Goal: Transaction & Acquisition: Purchase product/service

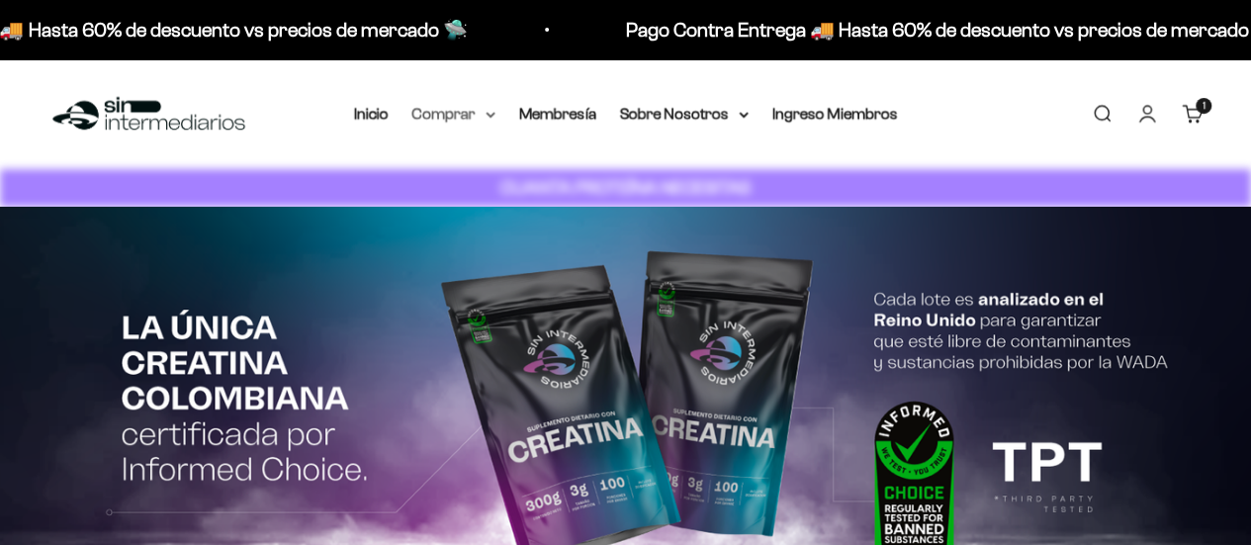
click at [455, 120] on summary "Comprar" at bounding box center [453, 114] width 83 height 26
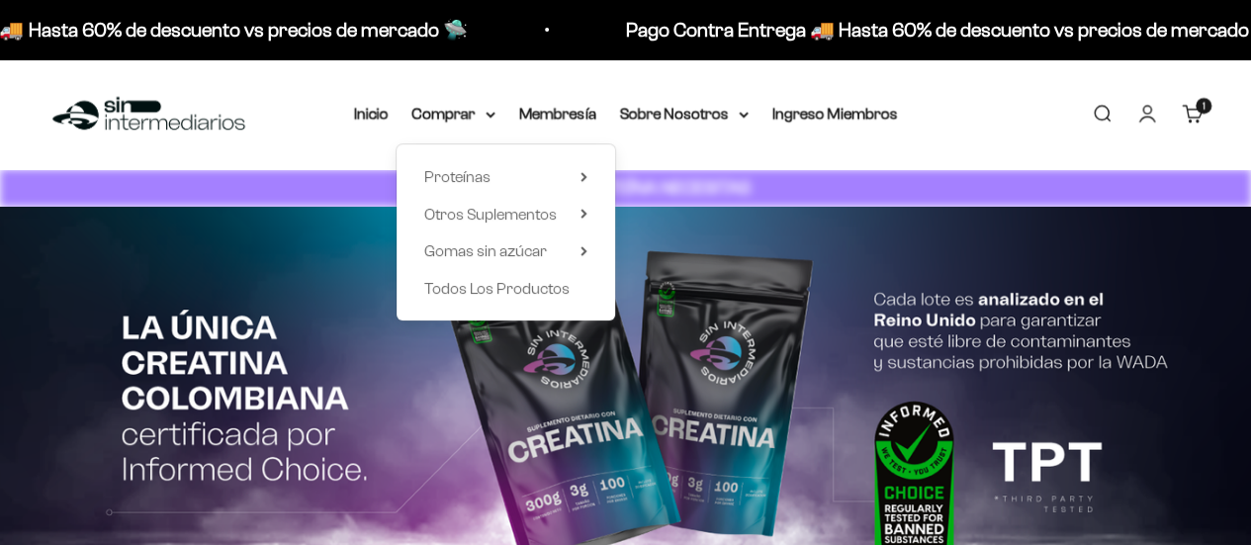
click at [475, 194] on div "Proteínas Ver Todos Whey Iso Vegan" at bounding box center [506, 232] width 219 height 176
click at [474, 187] on span "Proteínas" at bounding box center [457, 177] width 66 height 26
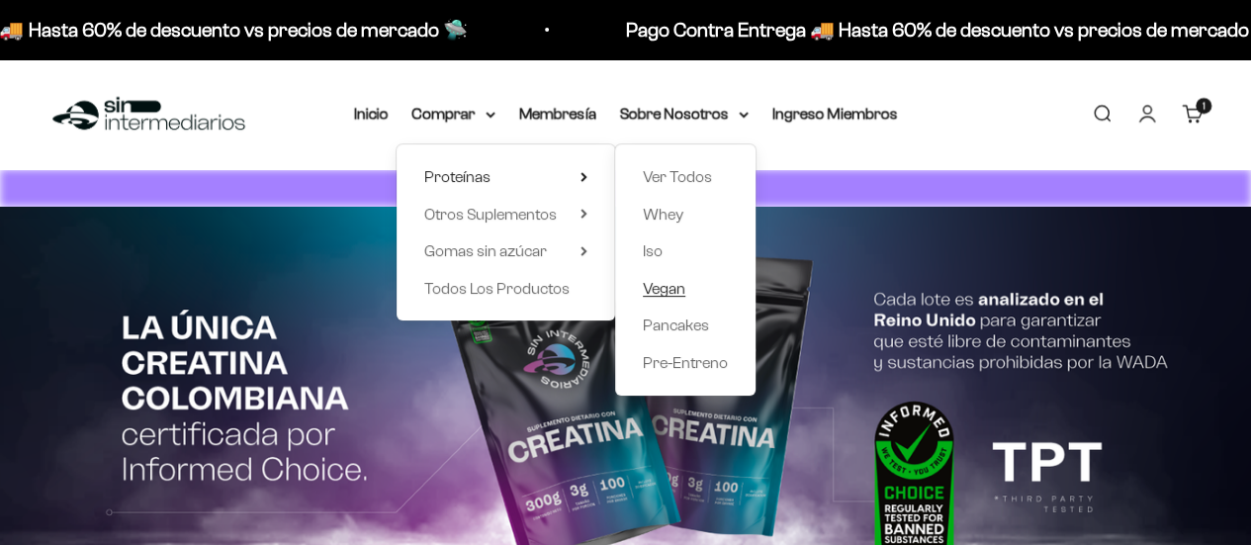
click at [664, 296] on span "Vegan" at bounding box center [664, 288] width 43 height 17
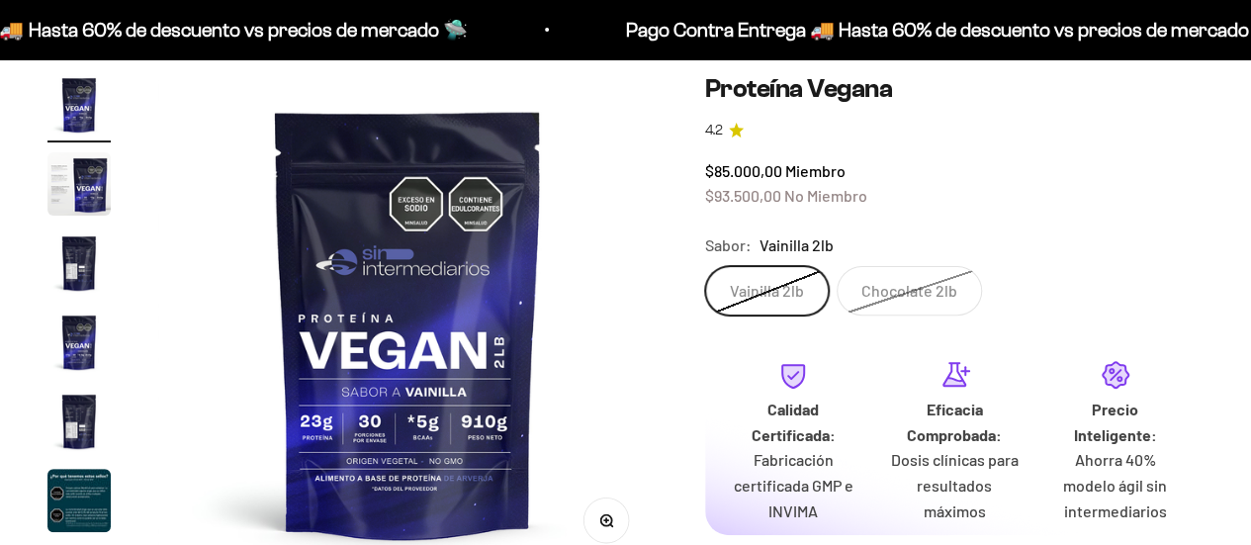
scroll to position [187, 0]
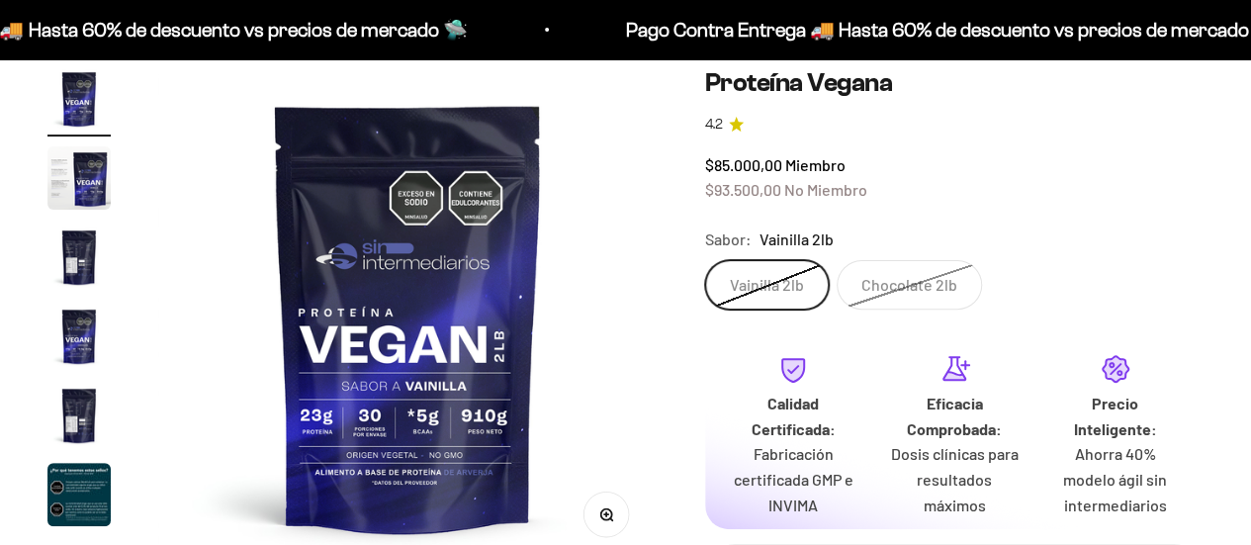
click at [82, 247] on img "Ir al artículo 3" at bounding box center [78, 257] width 63 height 63
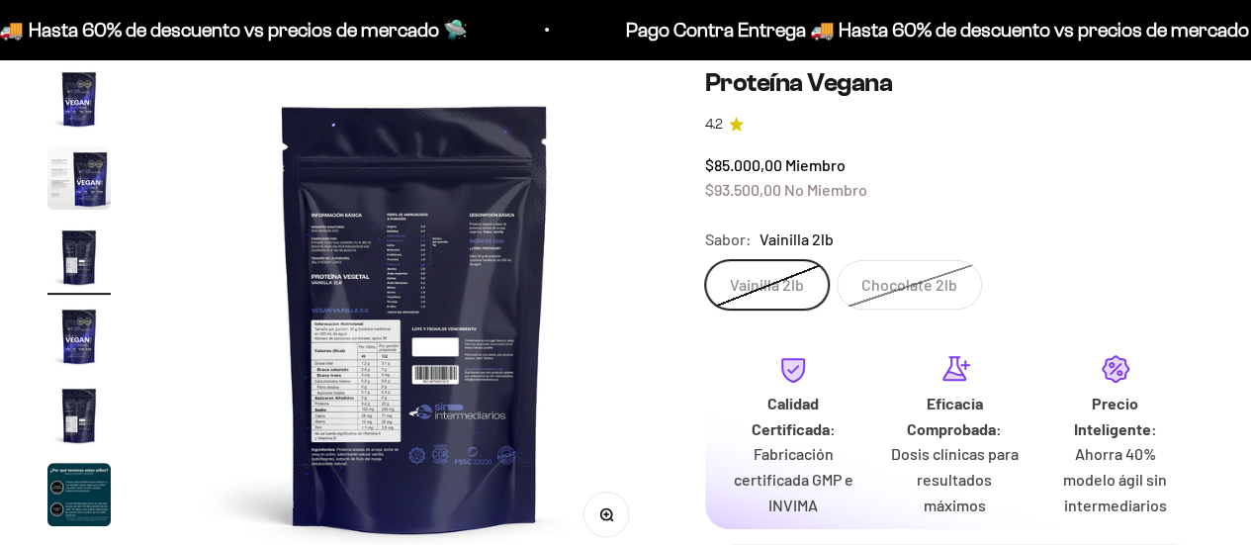
scroll to position [0, 1021]
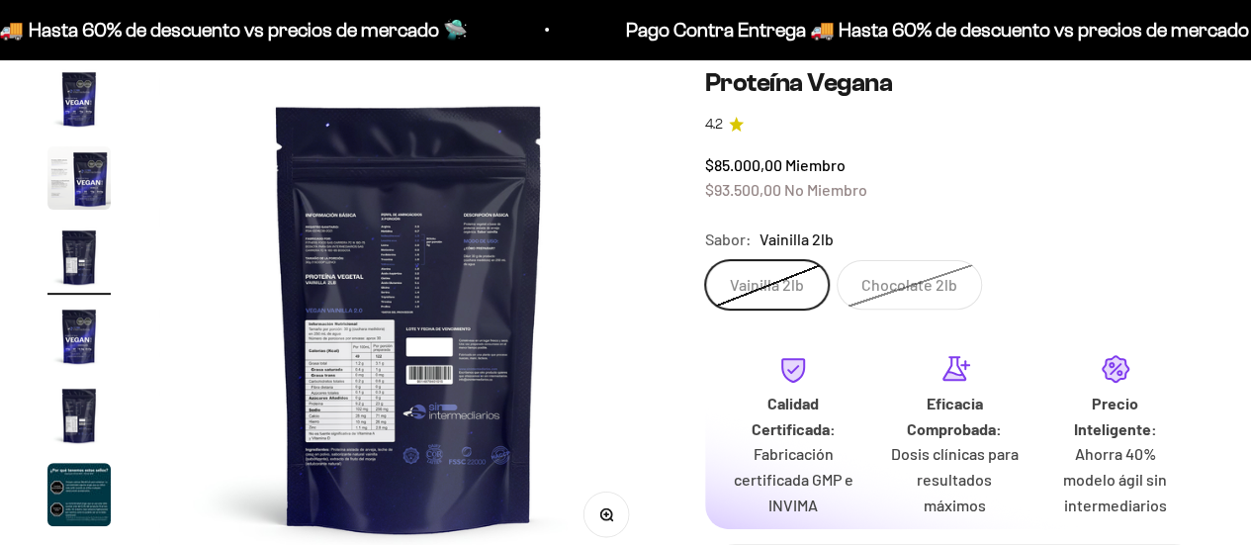
click at [436, 371] on img at bounding box center [409, 317] width 500 height 500
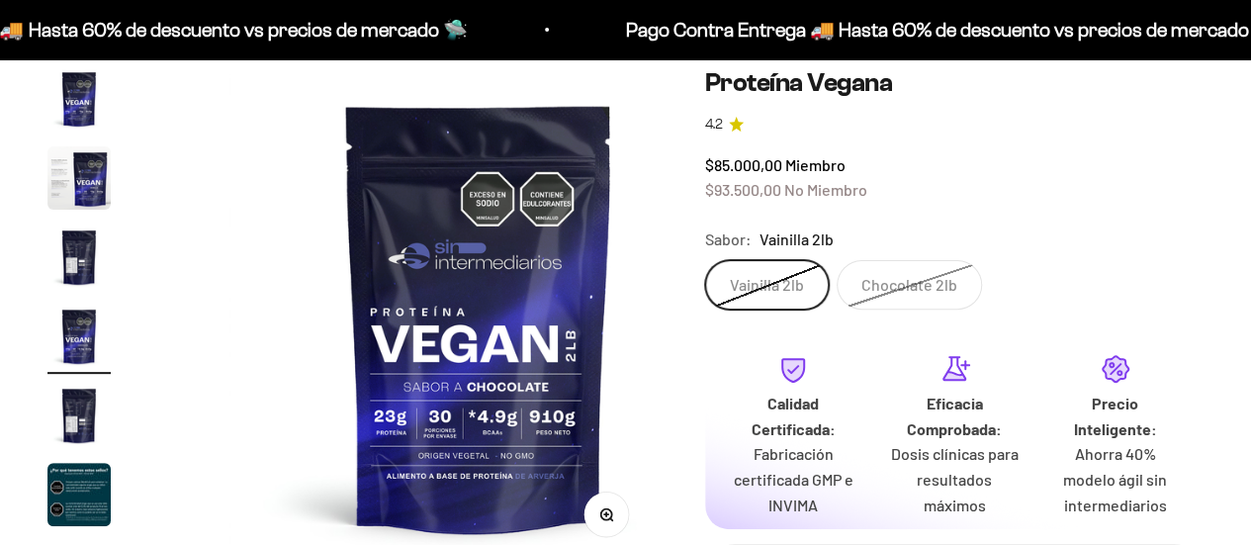
scroll to position [0, 1532]
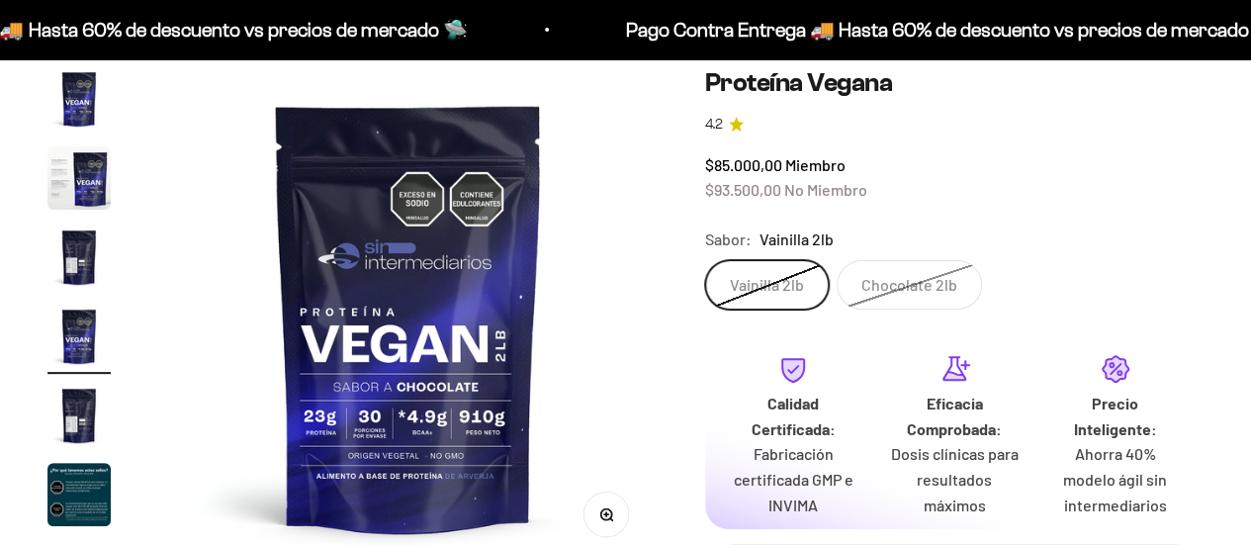
click at [79, 494] on img "Ir al artículo 6" at bounding box center [78, 494] width 63 height 63
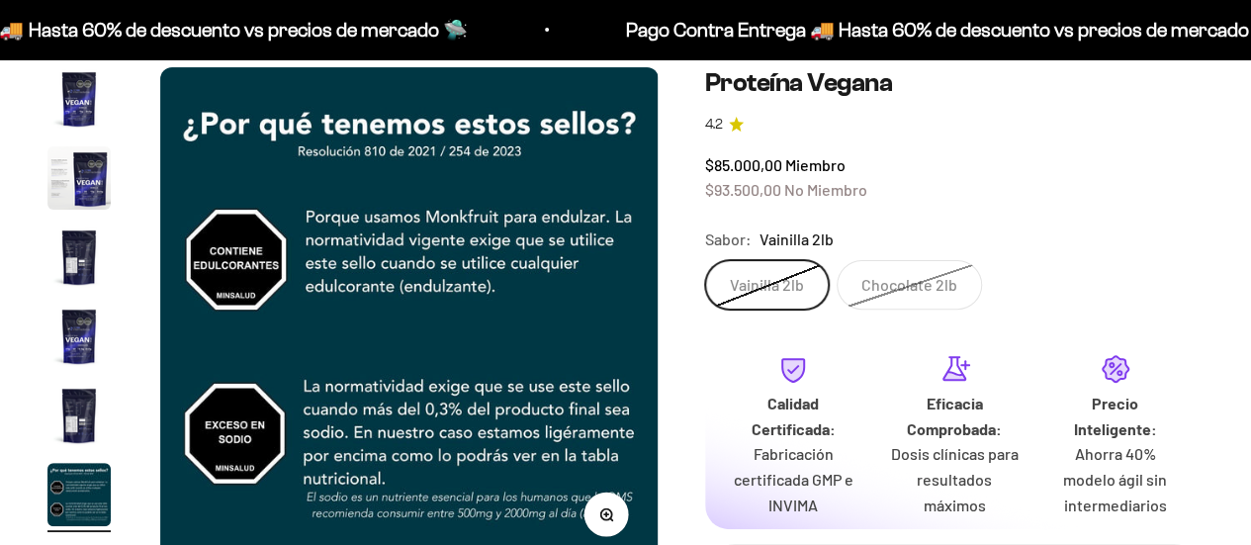
click at [84, 409] on img "Ir al artículo 5" at bounding box center [78, 415] width 63 height 63
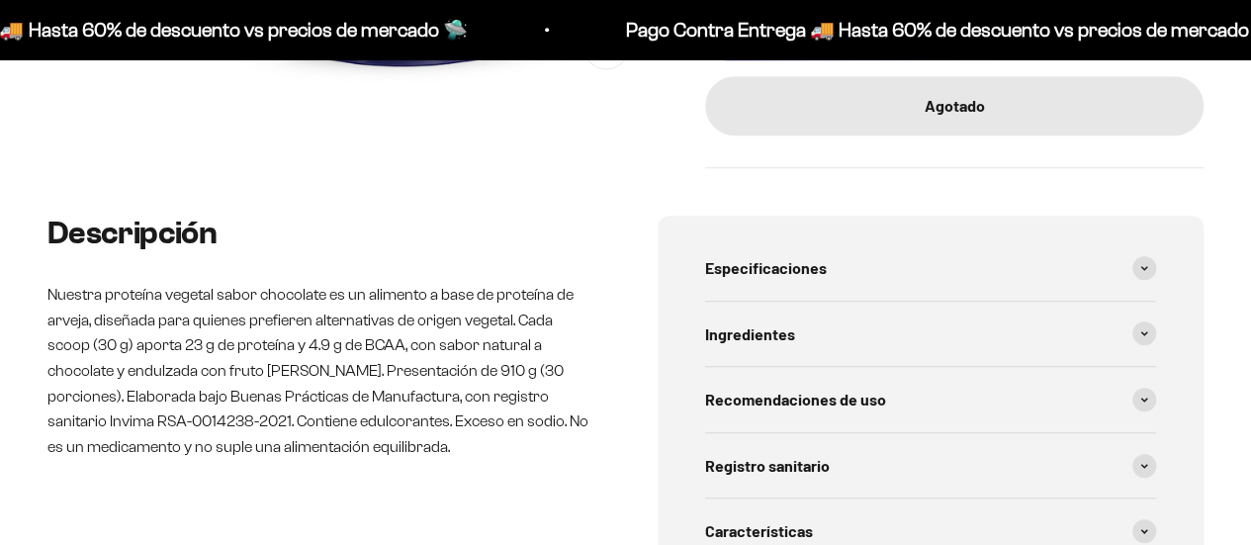
scroll to position [656, 0]
